Goal: Check status

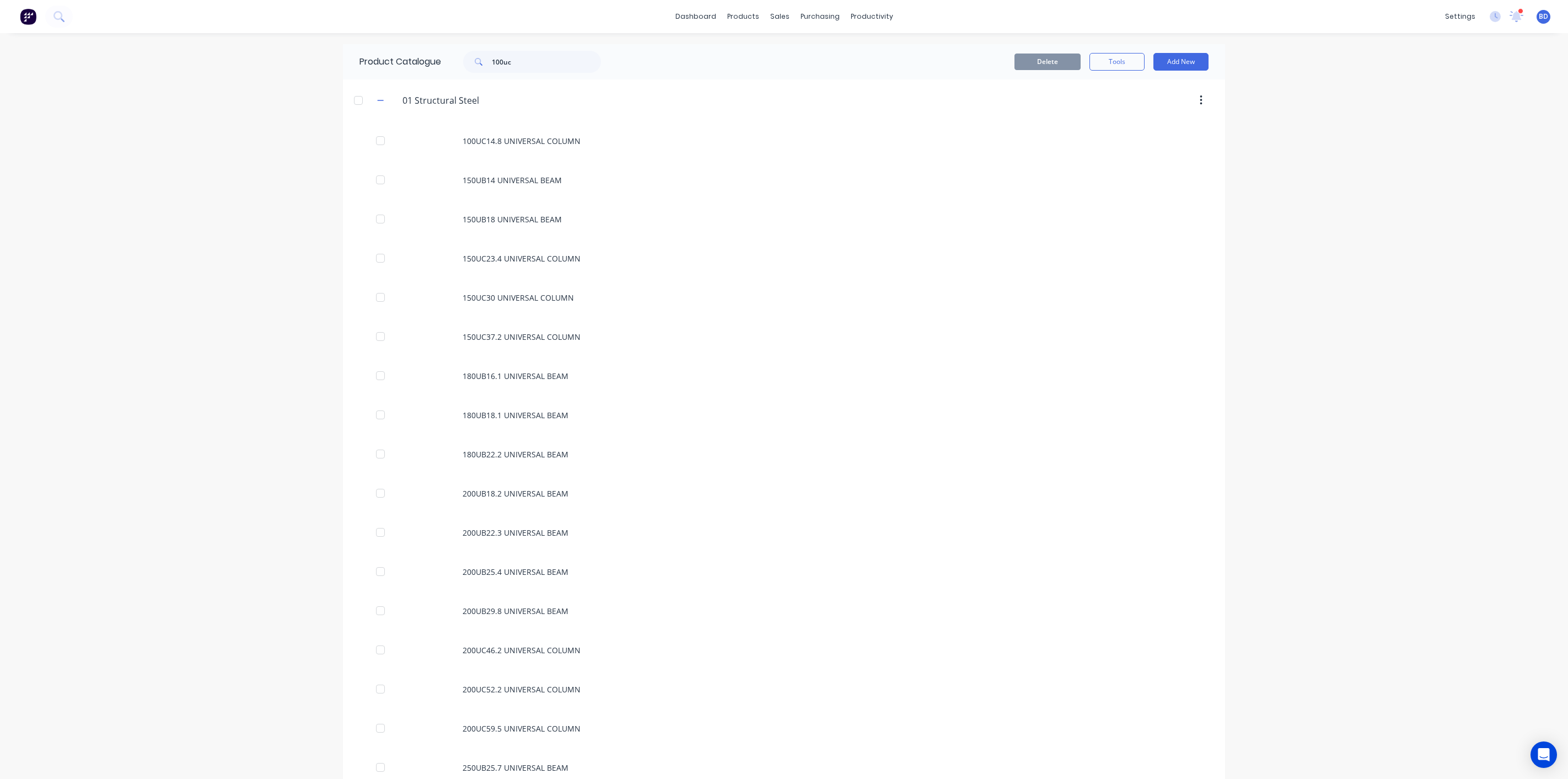
click at [1511, 15] on icon at bounding box center [1516, 15] width 10 height 9
